Goal: Find specific page/section: Find specific page/section

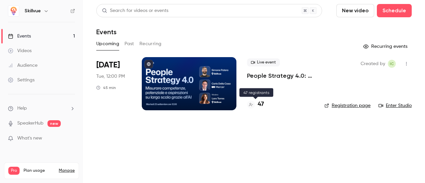
click at [262, 104] on h4 "47" at bounding box center [260, 104] width 6 height 9
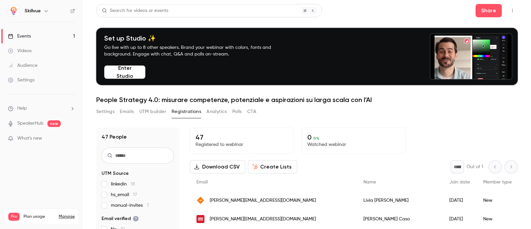
drag, startPoint x: 382, startPoint y: 0, endPoint x: 365, endPoint y: 43, distance: 46.0
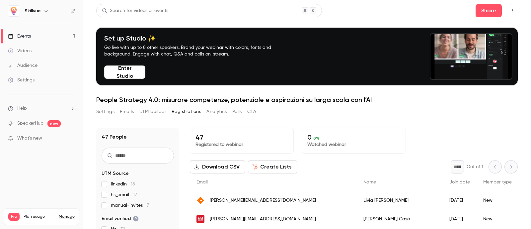
click at [346, 13] on div "Search for videos or events Share" at bounding box center [306, 10] width 421 height 13
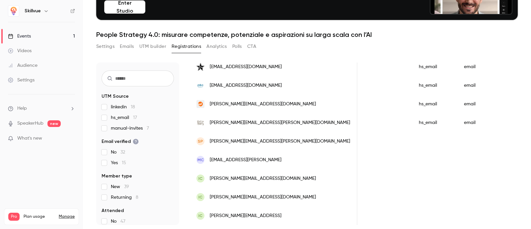
scroll to position [780, 0]
